Goal: Task Accomplishment & Management: Complete application form

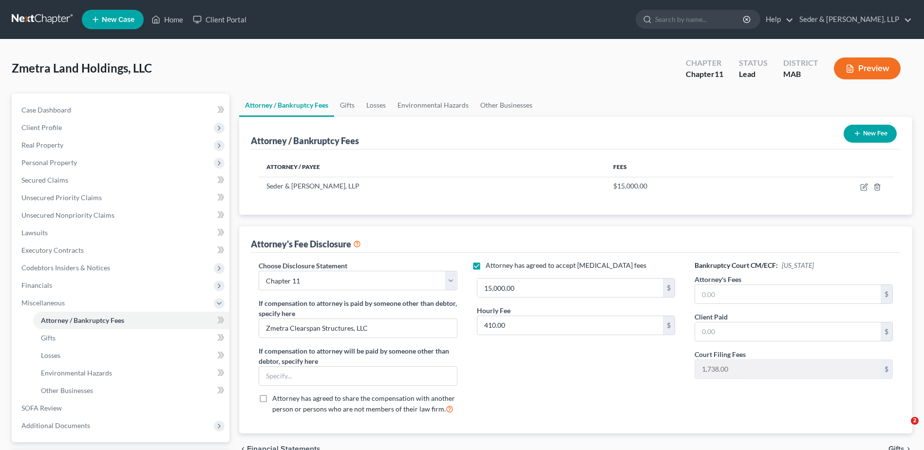
select select "0"
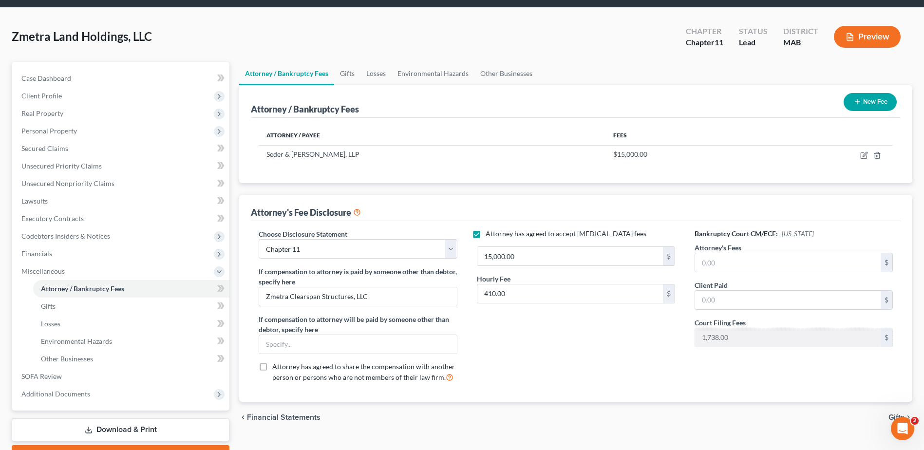
scroll to position [49, 0]
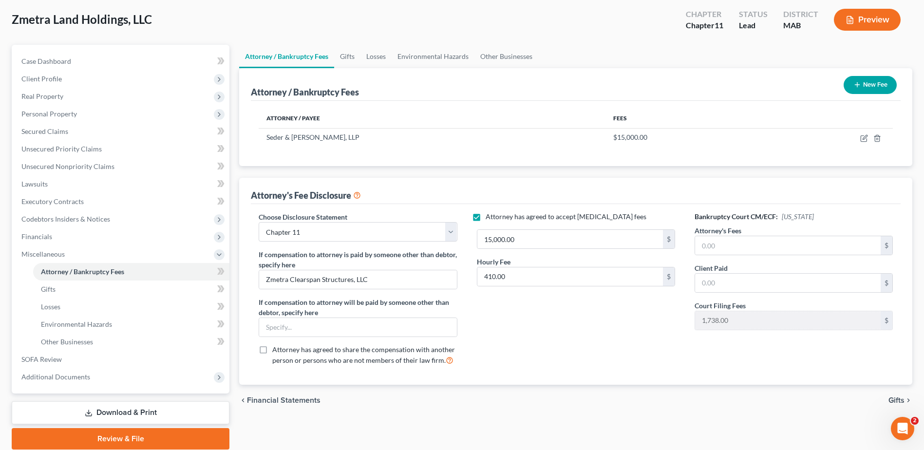
click at [599, 331] on div "Attorney has agreed to accept [MEDICAL_DATA] fees 15,000.00 $ Hourly Fee 410.00…" at bounding box center [576, 292] width 218 height 161
click at [54, 223] on span "Codebtors Insiders & Notices" at bounding box center [65, 219] width 89 height 8
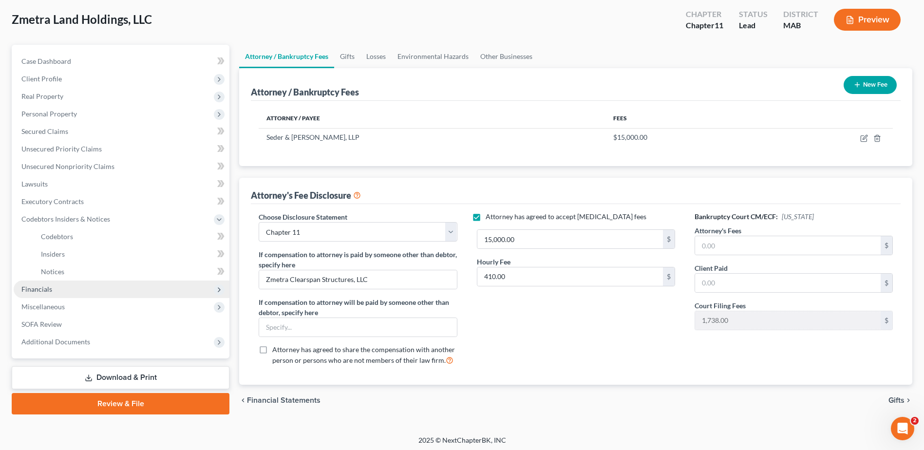
click at [34, 291] on span "Financials" at bounding box center [36, 289] width 31 height 8
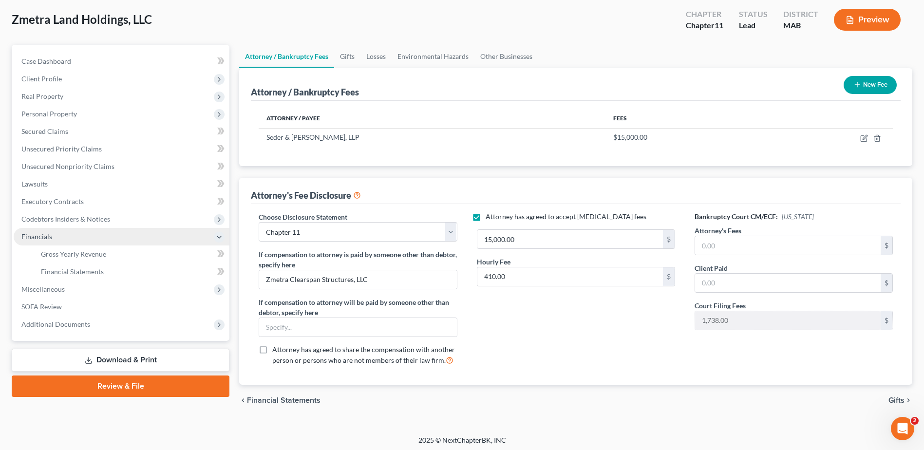
click at [34, 291] on span "Miscellaneous" at bounding box center [42, 289] width 43 height 8
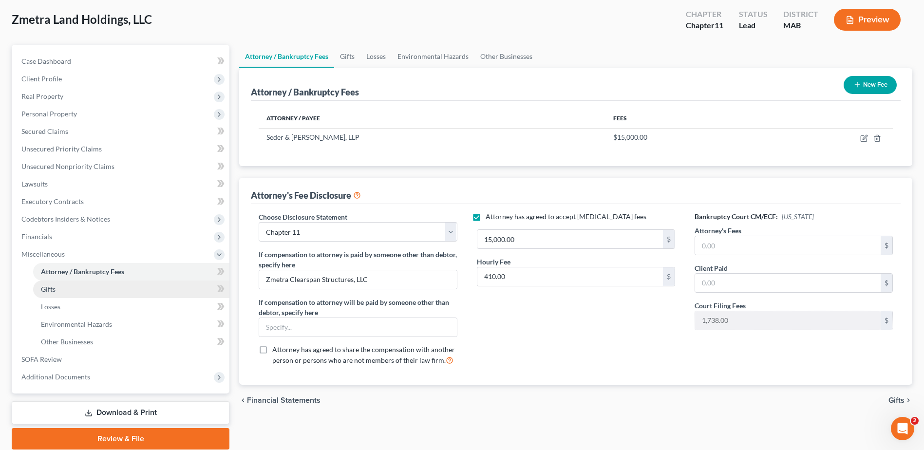
click at [44, 293] on link "Gifts" at bounding box center [131, 289] width 196 height 18
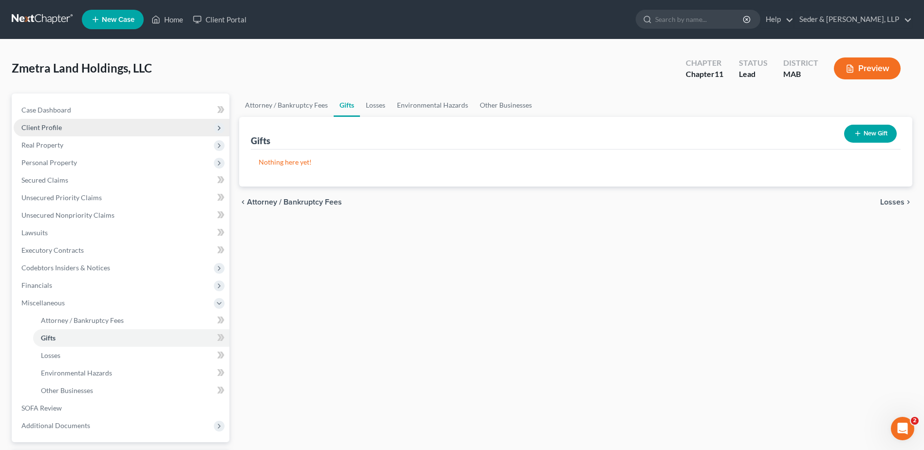
click at [50, 127] on span "Client Profile" at bounding box center [41, 127] width 40 height 8
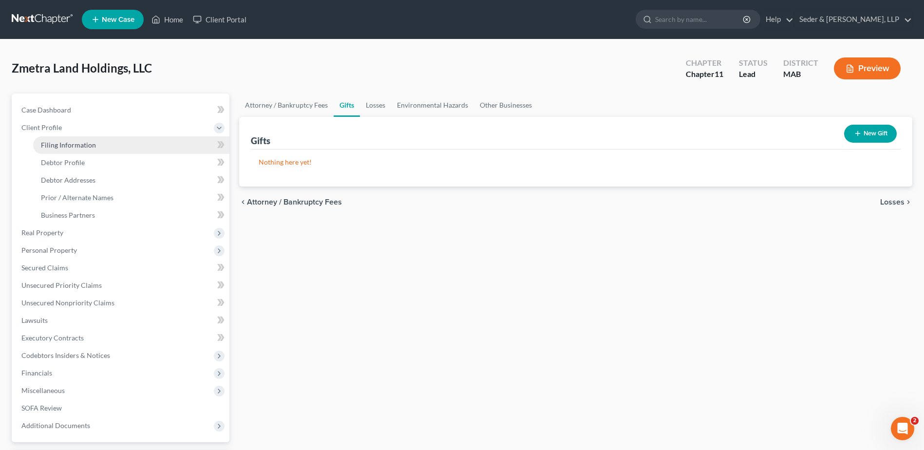
click at [58, 149] on span "Filing Information" at bounding box center [68, 145] width 55 height 8
select select "3"
select select "1"
select select "39"
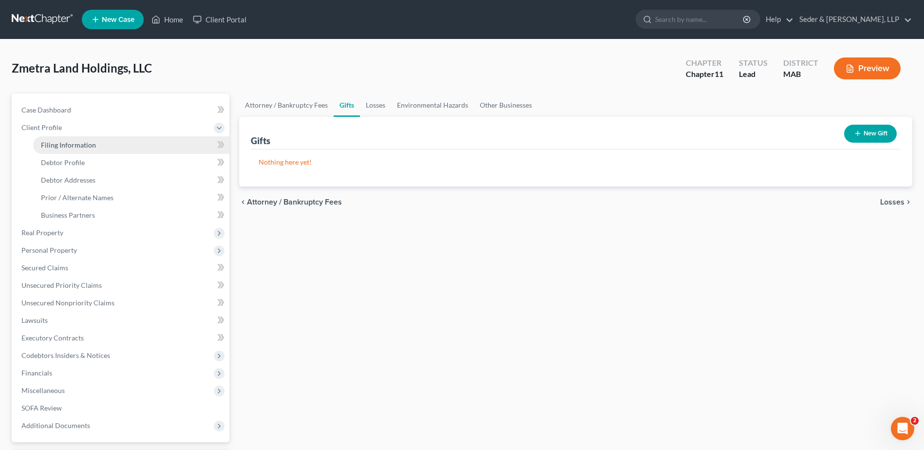
select select "0"
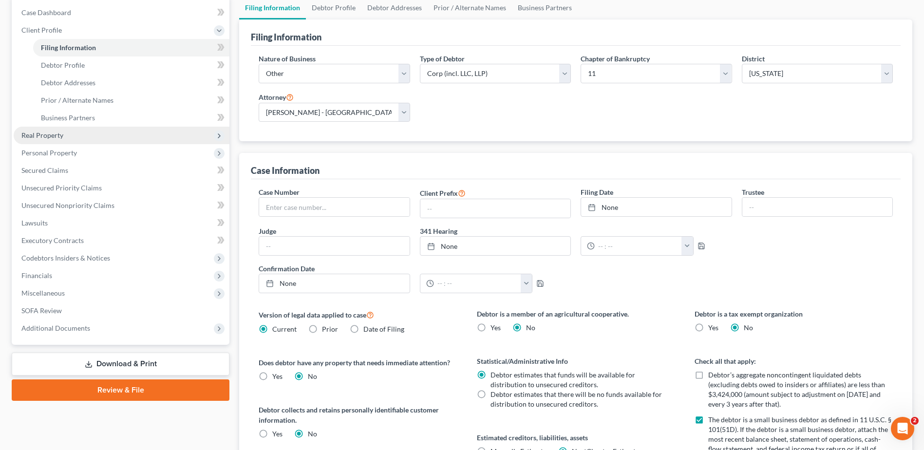
scroll to position [146, 0]
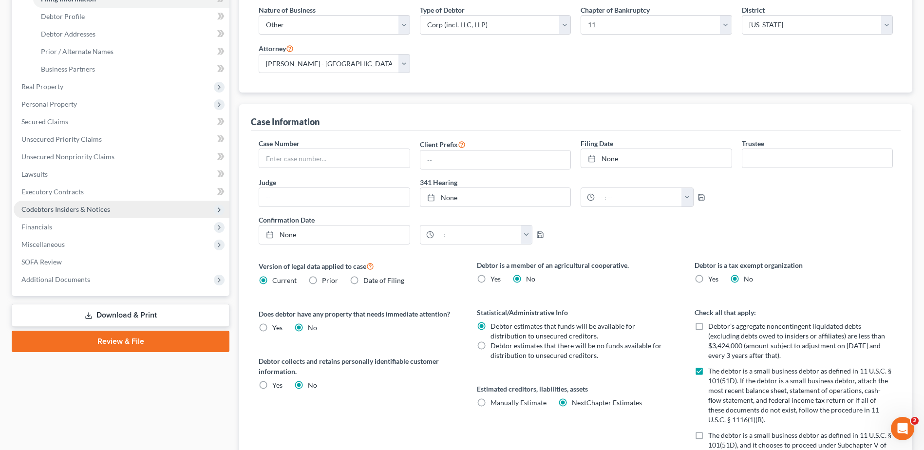
click at [90, 210] on span "Codebtors Insiders & Notices" at bounding box center [65, 209] width 89 height 8
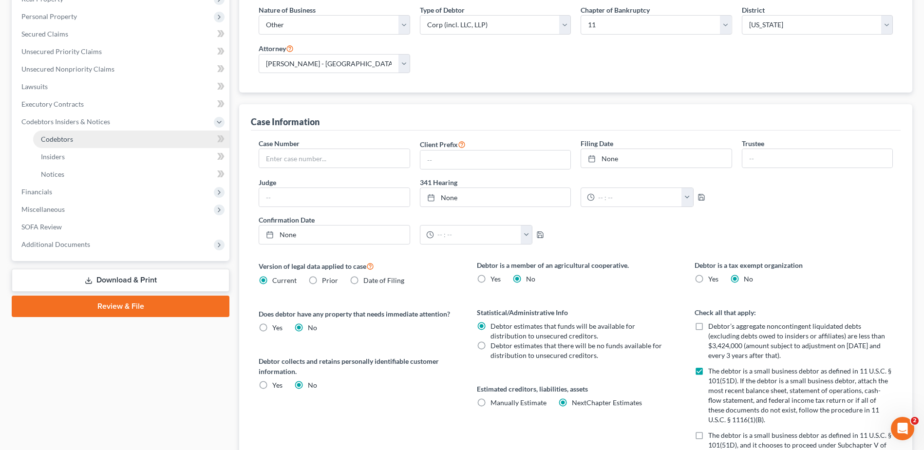
click at [67, 145] on link "Codebtors" at bounding box center [131, 140] width 196 height 18
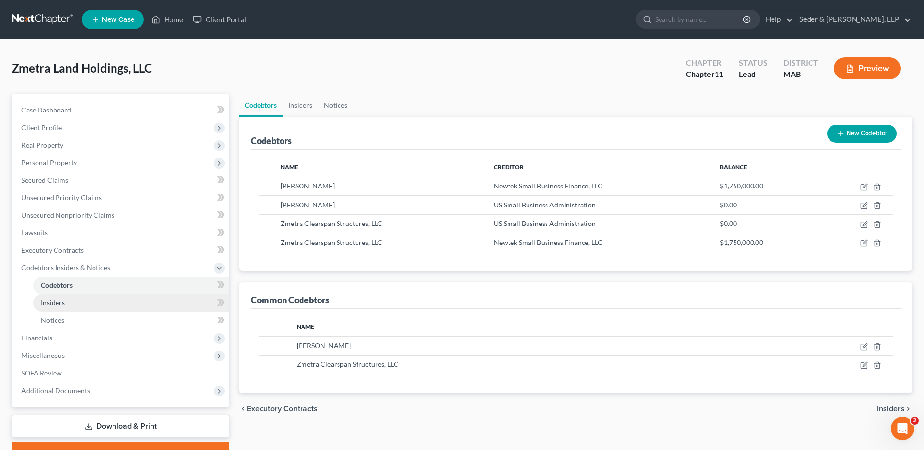
click at [63, 305] on span "Insiders" at bounding box center [53, 303] width 24 height 8
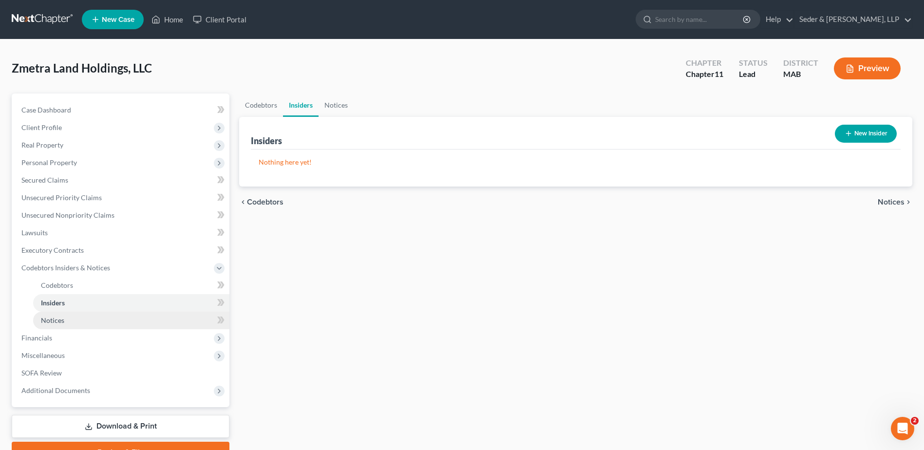
click at [61, 319] on span "Notices" at bounding box center [52, 320] width 23 height 8
